Goal: Contribute content: Add original content to the website for others to see

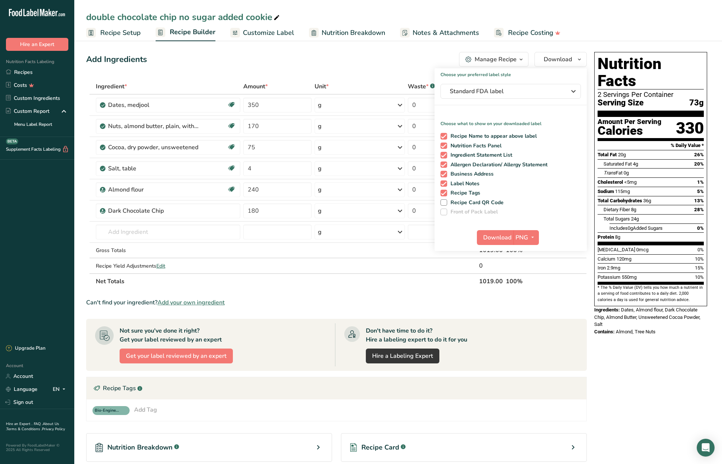
scroll to position [1, 0]
click at [23, 74] on link "Recipes" at bounding box center [37, 72] width 74 height 13
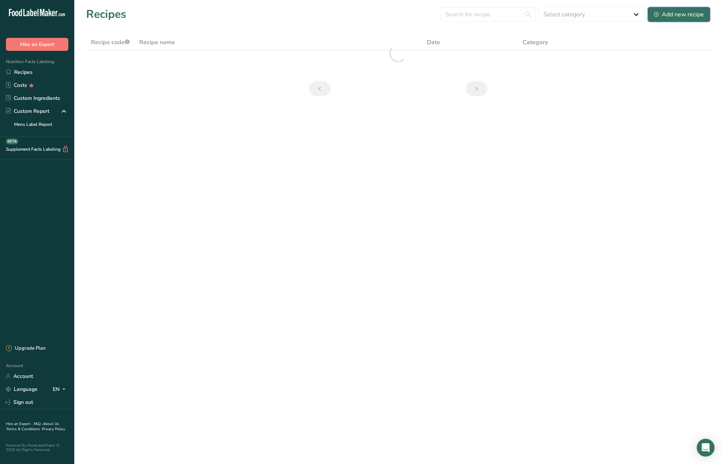
click at [675, 13] on div "Add new recipe" at bounding box center [679, 14] width 50 height 9
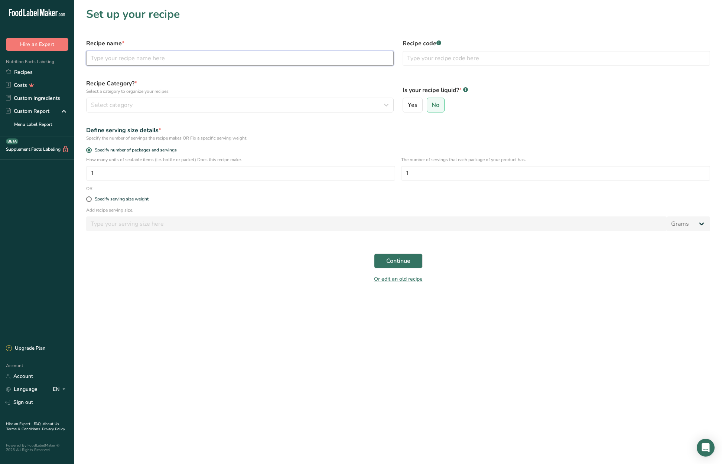
click at [144, 59] on input "text" at bounding box center [239, 58] width 307 height 15
type input "buffalo cauliflower bites"
click at [169, 101] on div "Select category" at bounding box center [237, 105] width 293 height 9
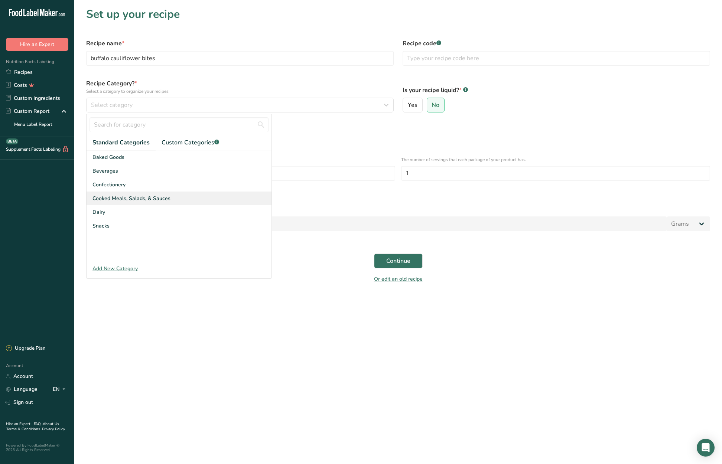
click at [158, 197] on span "Cooked Meals, Salads, & Sauces" at bounding box center [131, 199] width 78 height 8
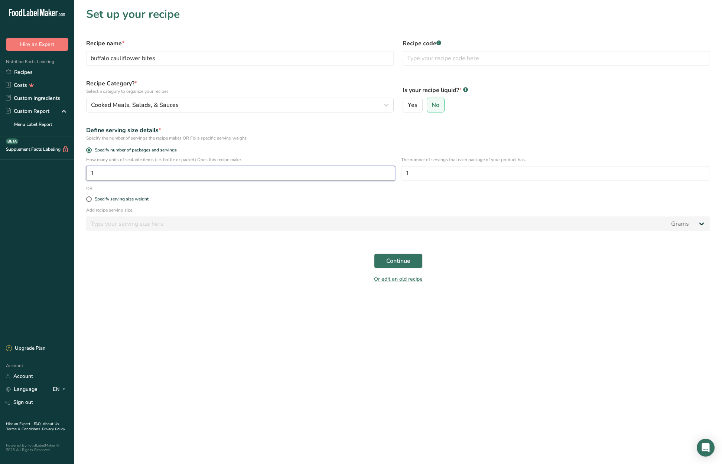
drag, startPoint x: 122, startPoint y: 171, endPoint x: 87, endPoint y: 172, distance: 34.5
click at [87, 172] on input "1" at bounding box center [240, 173] width 309 height 15
type input "6"
drag, startPoint x: 434, startPoint y: 174, endPoint x: 395, endPoint y: 171, distance: 39.1
click at [395, 171] on div "How many units of sealable items (i.e. bottle or packet) Does this recipe make.…" at bounding box center [398, 170] width 633 height 29
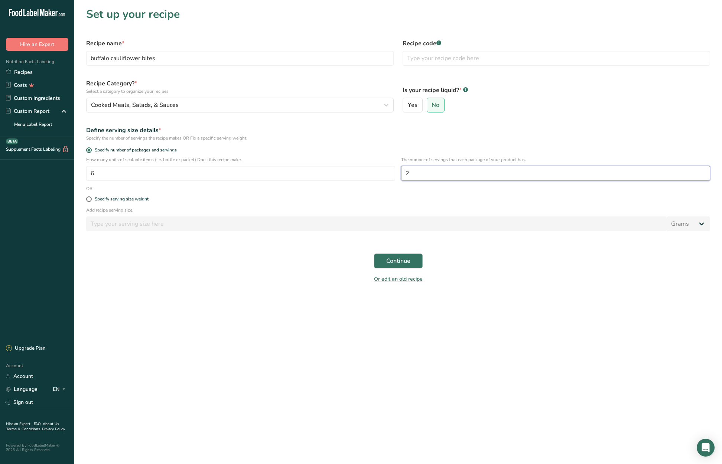
type input "2"
click at [396, 260] on span "Continue" at bounding box center [398, 260] width 24 height 9
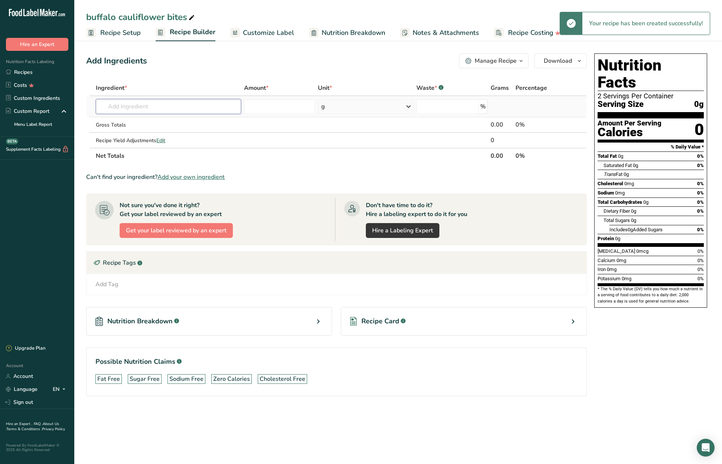
click at [143, 107] on input "text" at bounding box center [168, 106] width 145 height 15
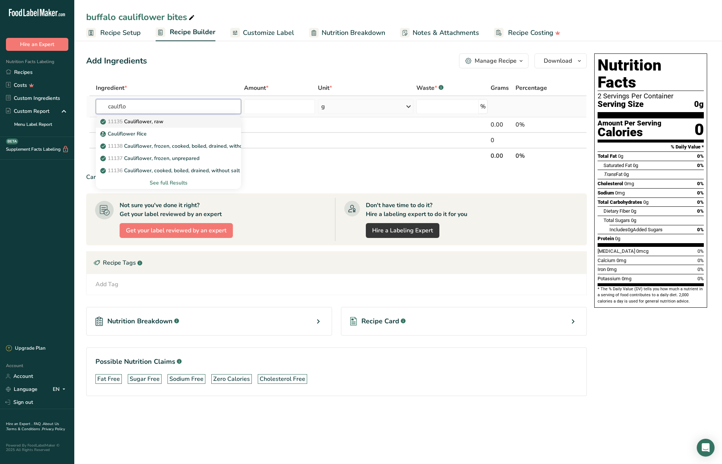
type input "Cauliflower, raw"
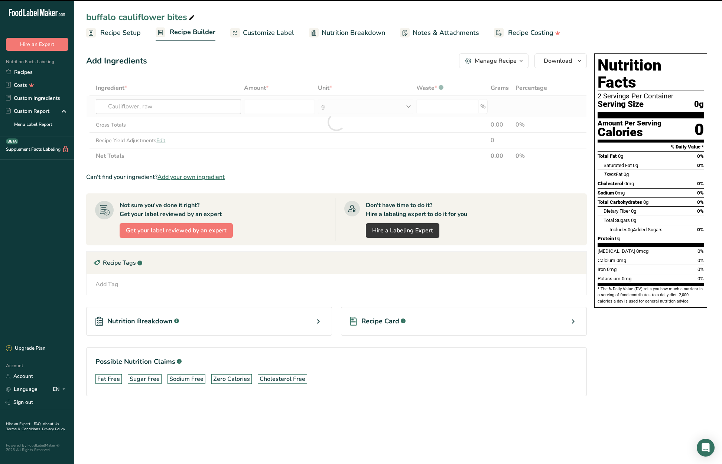
type input "0"
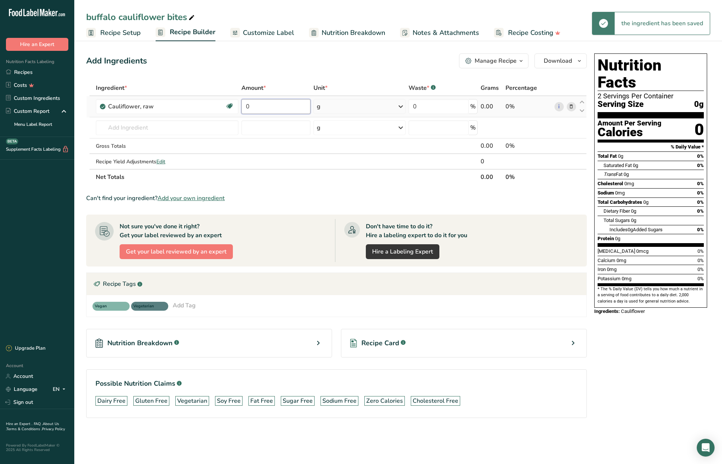
drag, startPoint x: 254, startPoint y: 105, endPoint x: 240, endPoint y: 104, distance: 13.4
click at [240, 104] on td "0" at bounding box center [276, 106] width 72 height 21
type input "840"
click at [184, 131] on div "Ingredient * Amount * Unit * Waste * .a-a{fill:#347362;}.b-a{fill:#fff;} Grams …" at bounding box center [336, 132] width 500 height 105
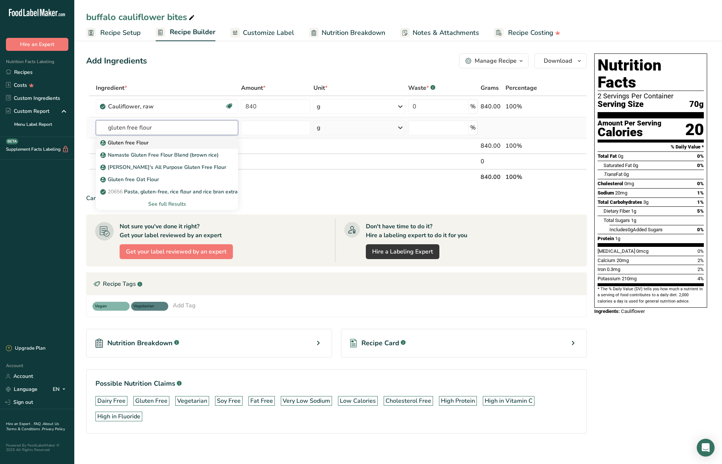
type input "Gluten free Flour"
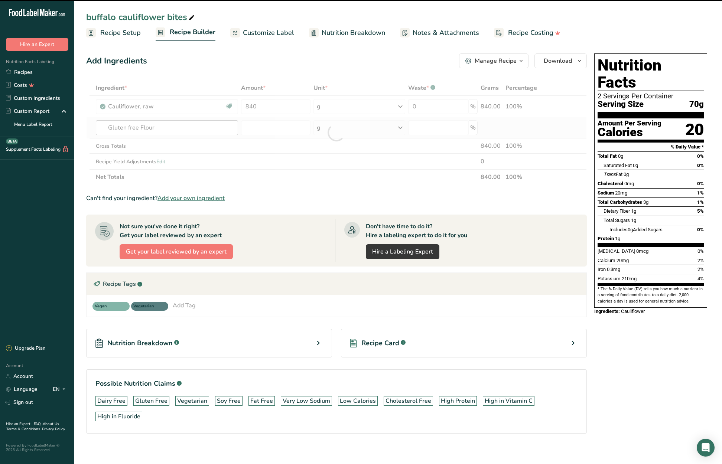
type input "0"
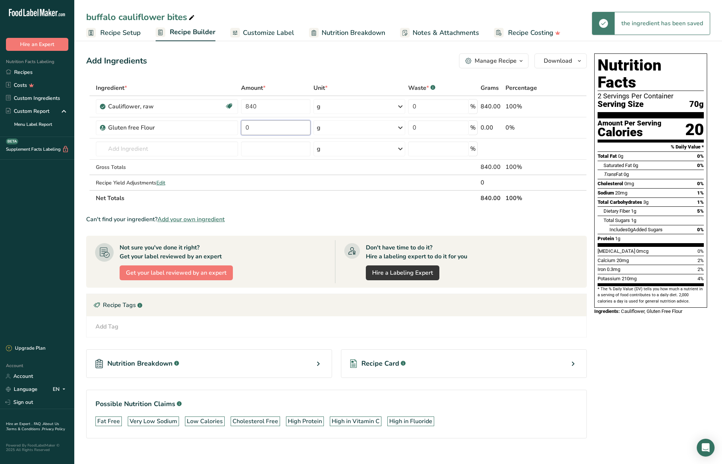
click at [239, 127] on tr "Gluten free Flour 0 g Weight Units g kg mg See more Volume Units l Volume units…" at bounding box center [336, 127] width 500 height 21
type input "60"
click at [175, 150] on div "Ingredient * Amount * Unit * Waste * .a-a{fill:#347362;}.b-a{fill:#fff;} Grams …" at bounding box center [336, 143] width 500 height 126
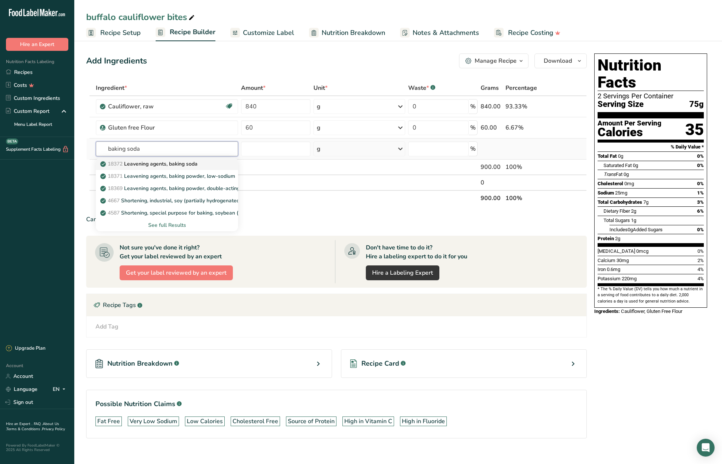
type input "Leavening agents, baking soda"
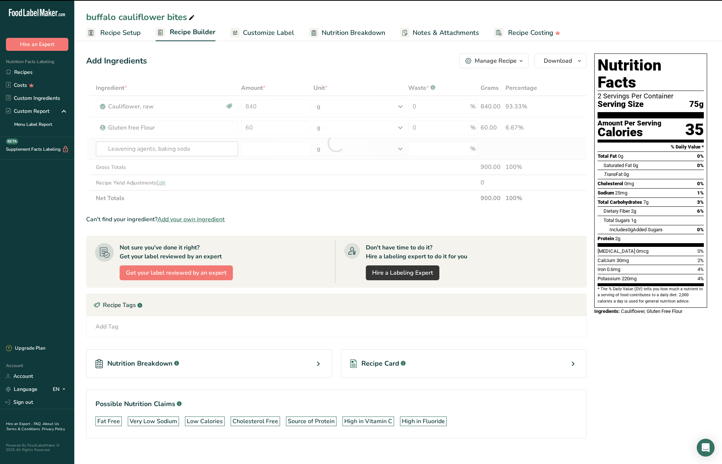
type input "0"
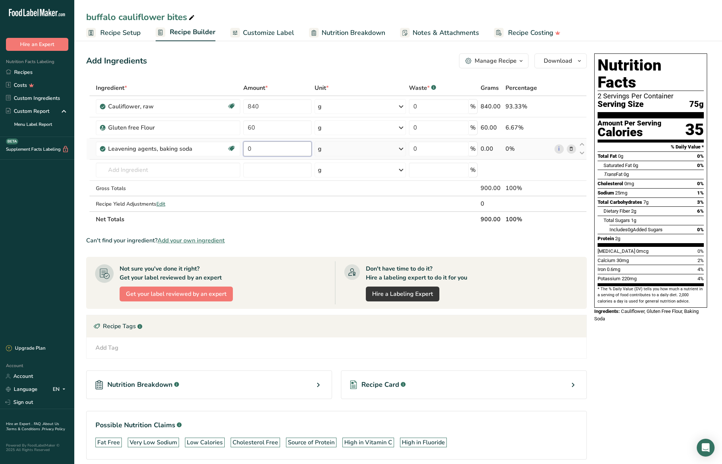
drag, startPoint x: 262, startPoint y: 149, endPoint x: 252, endPoint y: 149, distance: 9.3
click at [252, 149] on input "0" at bounding box center [277, 148] width 69 height 15
click at [246, 148] on input "0" at bounding box center [277, 148] width 69 height 15
type input "5"
click at [190, 167] on div "Ingredient * Amount * Unit * Waste * .a-a{fill:#347362;}.b-a{fill:#fff;} Grams …" at bounding box center [336, 153] width 500 height 147
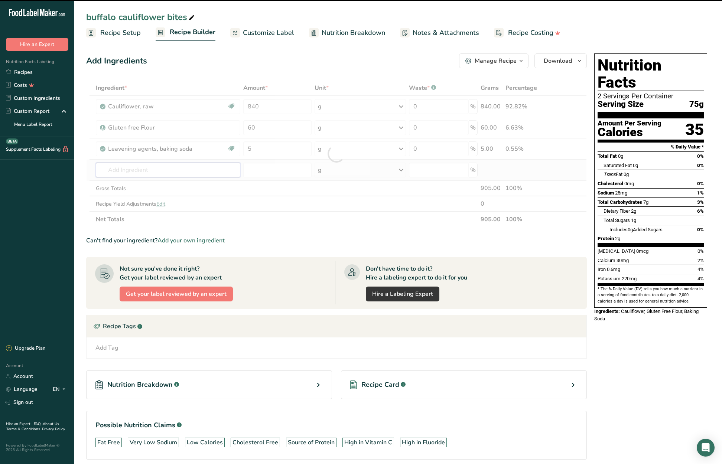
type input "b"
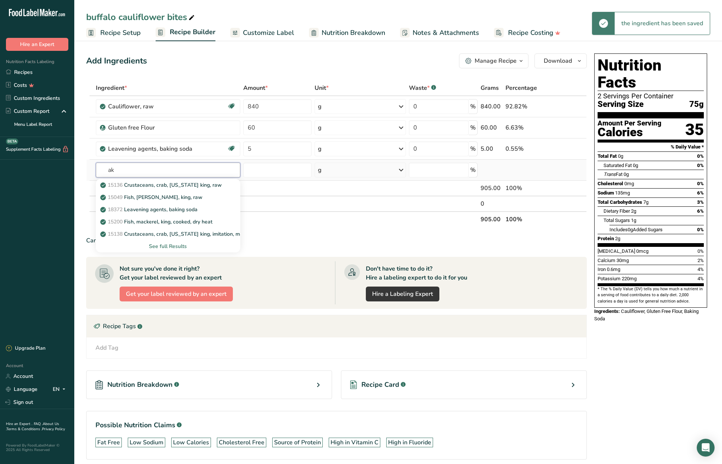
type input "a"
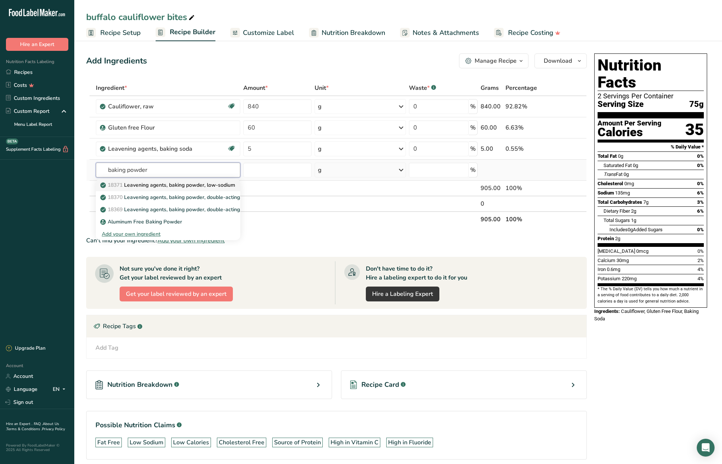
type input "baking powder"
click at [205, 183] on p "18371 Leavening agents, baking powder, low-sodium" at bounding box center [168, 185] width 133 height 8
type input "Leavening agents, baking powder, low-sodium"
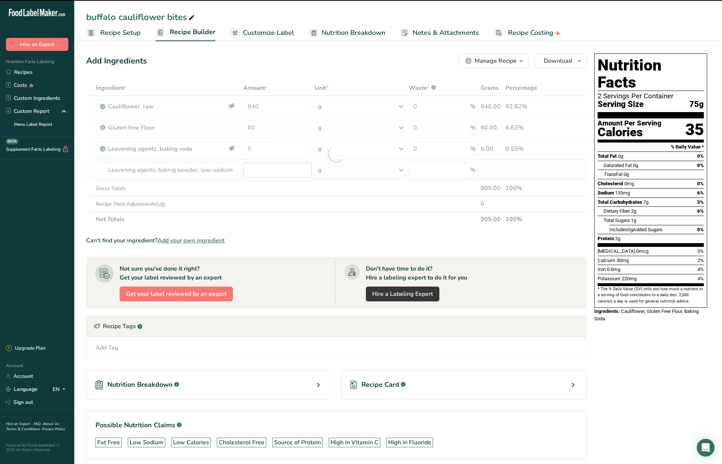
type input "0"
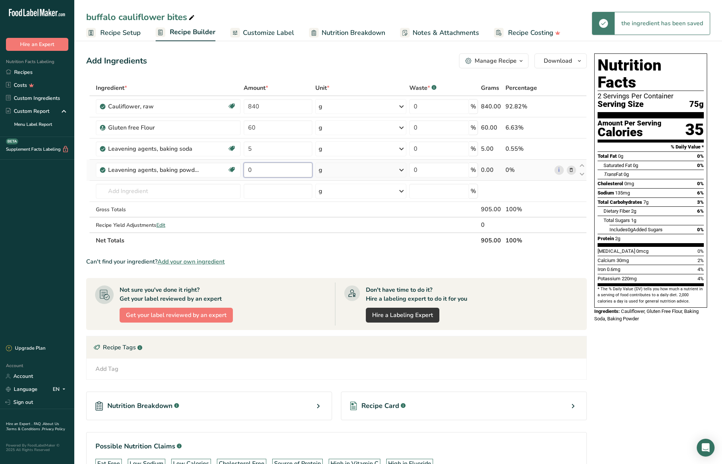
drag, startPoint x: 266, startPoint y: 170, endPoint x: 248, endPoint y: 171, distance: 18.2
click at [246, 171] on input "0" at bounding box center [278, 170] width 68 height 15
type input "4.6"
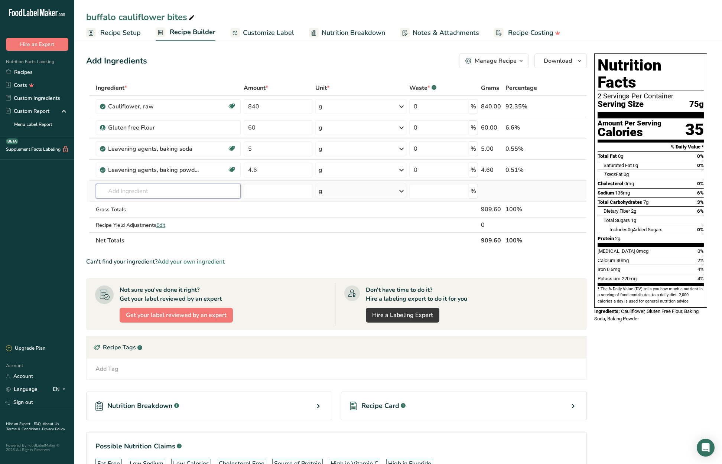
click at [220, 192] on div "Ingredient * Amount * Unit * Waste * .a-a{fill:#347362;}.b-a{fill:#fff;} Grams …" at bounding box center [336, 164] width 500 height 168
type input "garlic salt"
click at [122, 204] on p "Garlic Salt" at bounding box center [117, 206] width 31 height 8
type input "Garlic Salt"
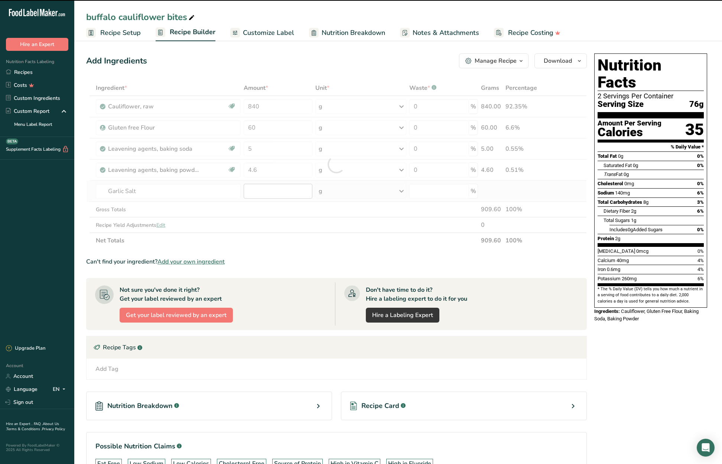
type input "0"
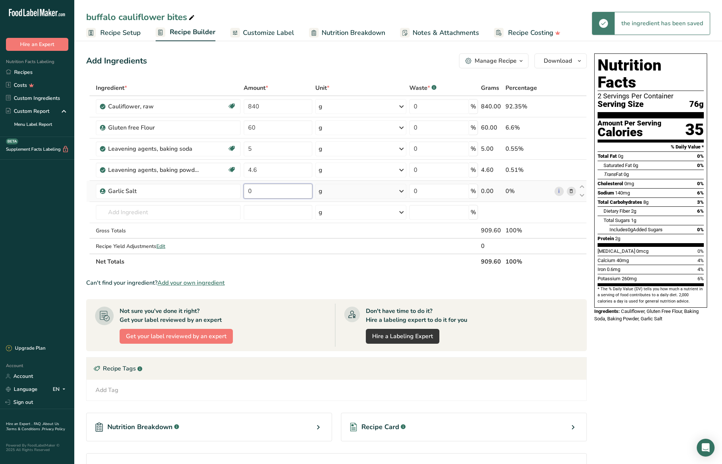
drag, startPoint x: 251, startPoint y: 193, endPoint x: 246, endPoint y: 193, distance: 4.5
click at [246, 193] on input "0" at bounding box center [278, 191] width 68 height 15
type input "6"
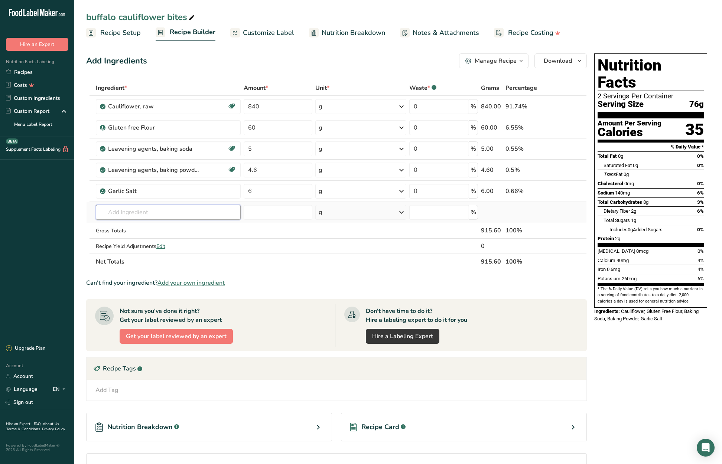
click at [154, 213] on div "Ingredient * Amount * Unit * Waste * .a-a{fill:#347362;}.b-a{fill:#fff;} Grams …" at bounding box center [336, 174] width 500 height 189
type input "black pepper"
click at [161, 239] on p "2030 Spices, pepper, black" at bounding box center [136, 240] width 69 height 8
type input "Spices, pepper, black"
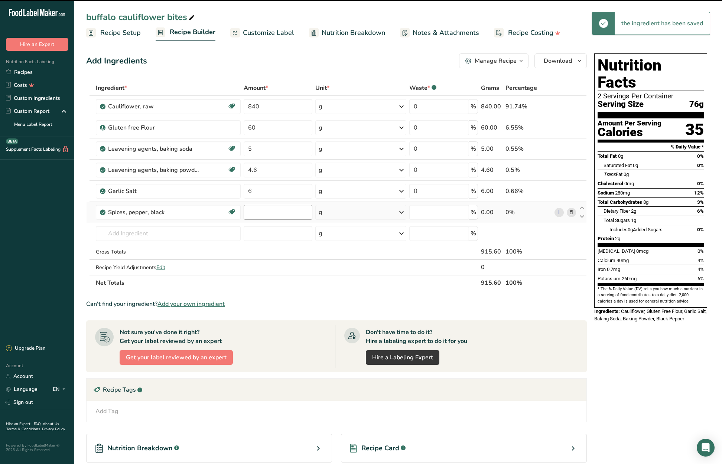
type input "0"
drag, startPoint x: 256, startPoint y: 212, endPoint x: 247, endPoint y: 212, distance: 8.5
click at [247, 212] on input "0" at bounding box center [278, 212] width 68 height 15
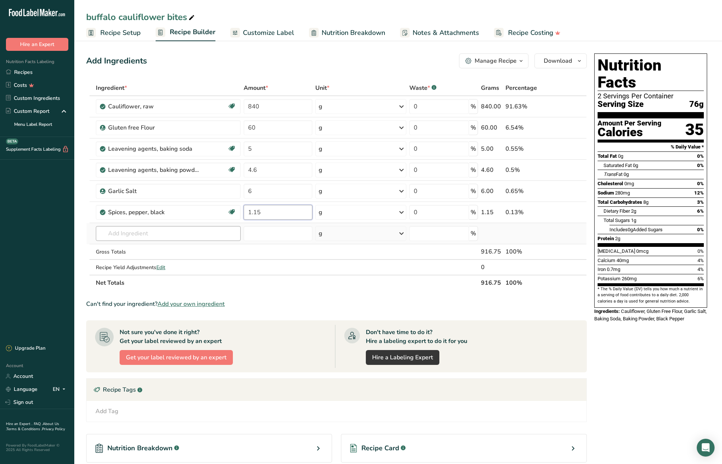
type input "1.15"
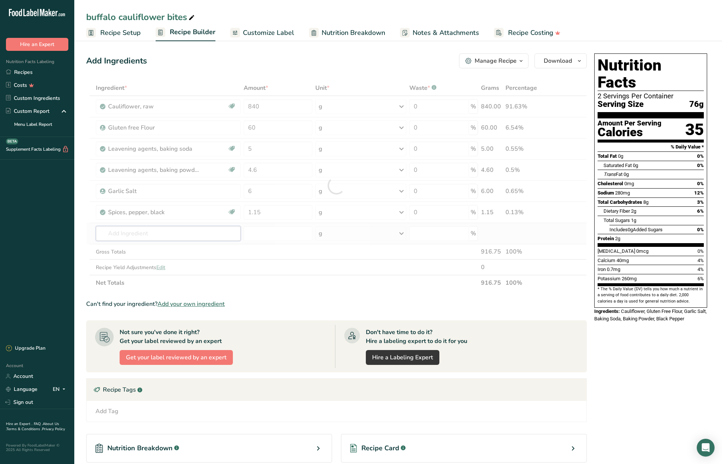
click at [176, 235] on div "Ingredient * Amount * Unit * Waste * .a-a{fill:#347362;}.b-a{fill:#fff;} Grams …" at bounding box center [336, 185] width 500 height 210
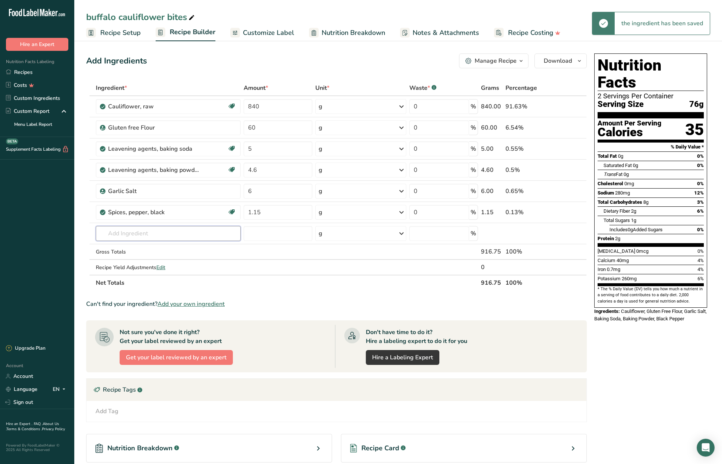
type input "s"
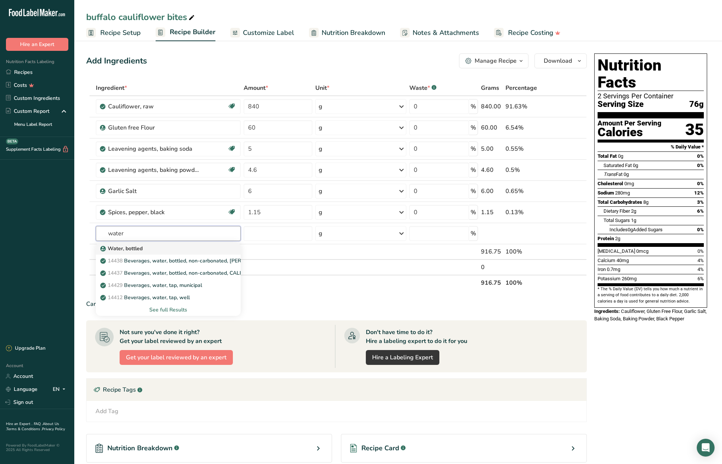
type input "Water, bottled"
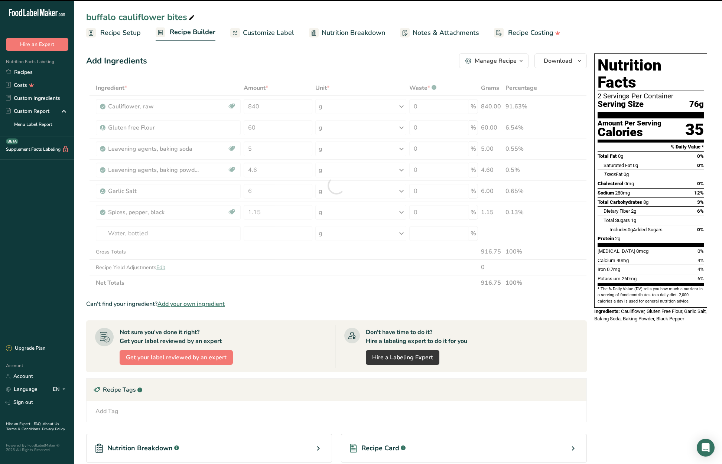
type input "0"
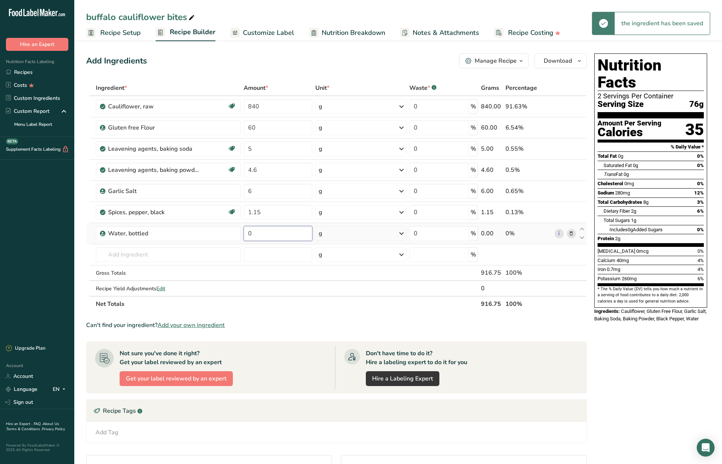
drag, startPoint x: 268, startPoint y: 232, endPoint x: 248, endPoint y: 233, distance: 20.4
click at [248, 233] on input "0" at bounding box center [278, 233] width 68 height 15
type input "240"
click at [166, 254] on div "Ingredient * Amount * Unit * Waste * .a-a{fill:#347362;}.b-a{fill:#fff;} Grams …" at bounding box center [336, 196] width 500 height 232
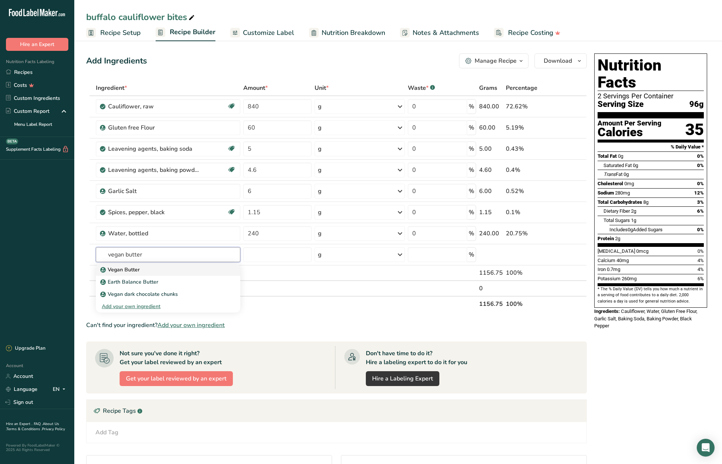
type input "Vegan Butter"
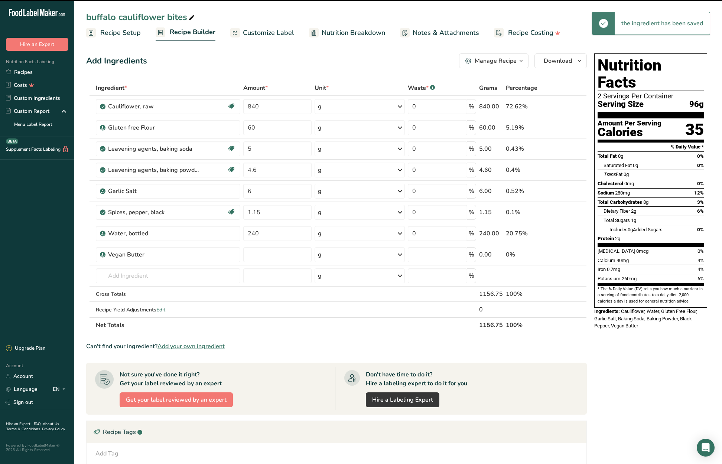
type input "0"
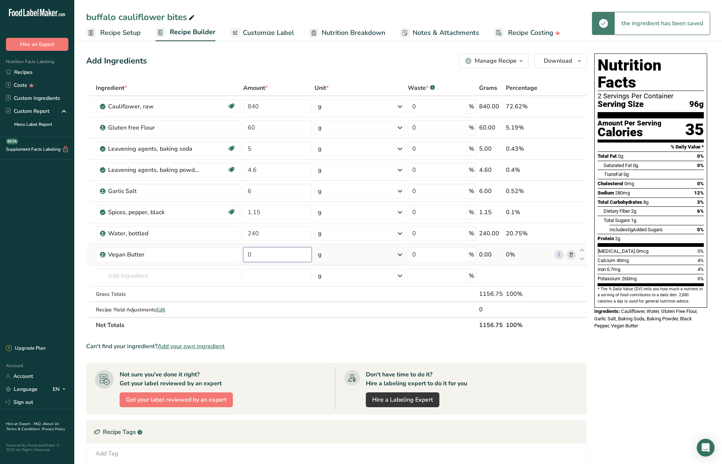
drag, startPoint x: 254, startPoint y: 256, endPoint x: 242, endPoint y: 256, distance: 11.9
click at [242, 256] on td "0" at bounding box center [277, 254] width 71 height 21
type input "42"
click at [189, 276] on div "Ingredient * Amount * Unit * Waste * .a-a{fill:#347362;}.b-a{fill:#fff;} Grams …" at bounding box center [336, 206] width 500 height 253
type input "w"
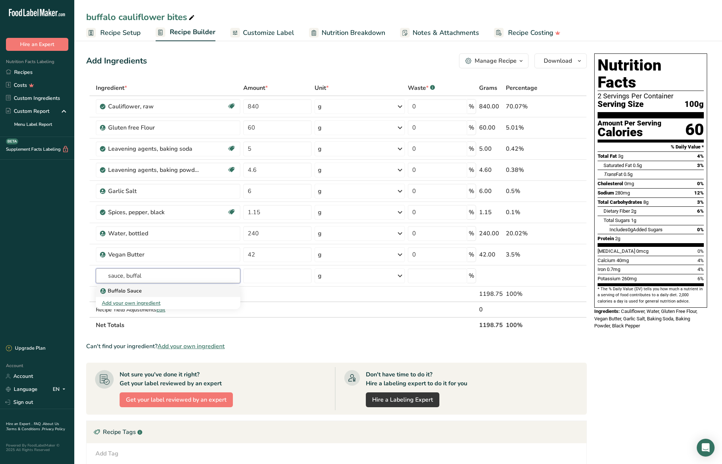
type input "Buffalo Sauce"
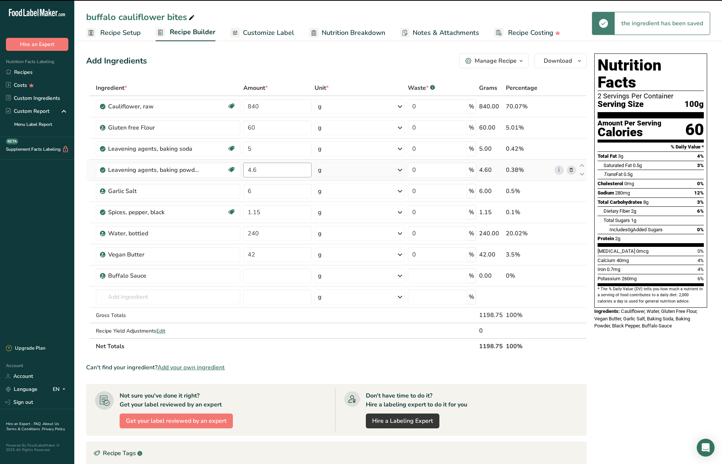
type input "0"
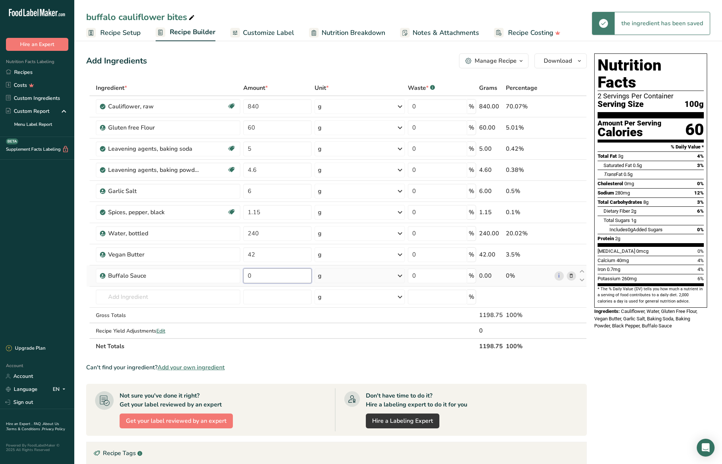
click at [242, 272] on td "0" at bounding box center [277, 275] width 71 height 21
type input "120"
click at [654, 364] on div "Nutrition Facts 2 Servings Per Container Serving Size 100g Amount Per Serving C…" at bounding box center [650, 330] width 119 height 560
click at [559, 59] on span "Download" at bounding box center [557, 60] width 28 height 9
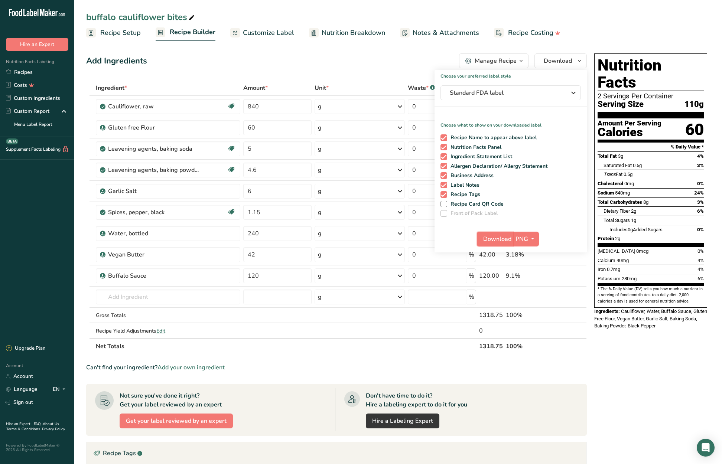
click at [497, 240] on span "Download" at bounding box center [497, 239] width 28 height 9
